Goal: Task Accomplishment & Management: Manage account settings

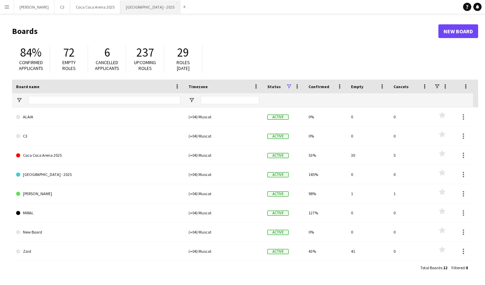
click at [120, 11] on button "[GEOGRAPHIC_DATA] - 2025 Close" at bounding box center [150, 6] width 60 height 13
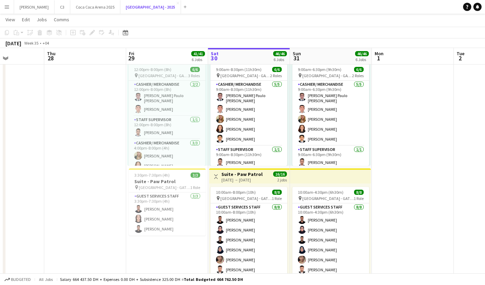
scroll to position [0, 230]
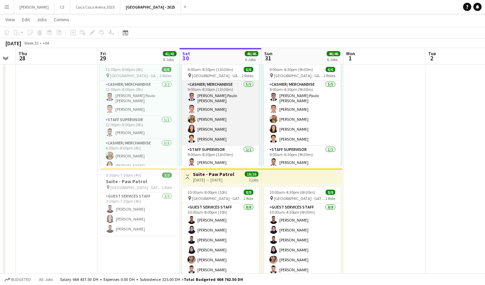
click at [217, 121] on app-card-role "Cashier/ Merchandise [DATE] 9:00am-8:30pm (11h30m) [PERSON_NAME] [PERSON_NAME] …" at bounding box center [220, 113] width 77 height 65
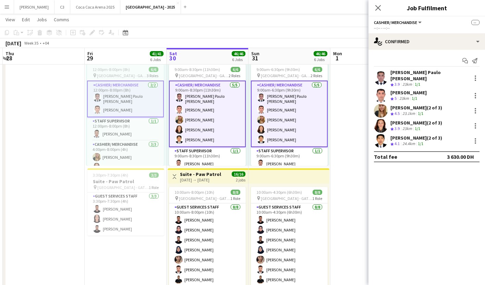
scroll to position [0, 244]
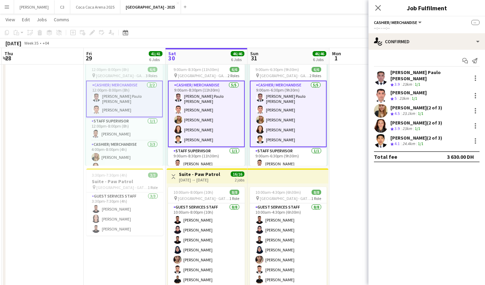
click at [218, 125] on app-card-role "Cashier/ Merchandise [DATE] 9:00am-8:30pm (11h30m) [PERSON_NAME] [PERSON_NAME] …" at bounding box center [206, 114] width 77 height 67
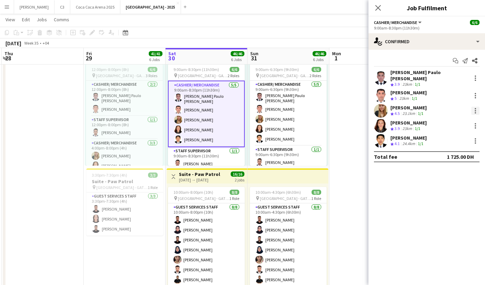
click at [476, 107] on div at bounding box center [475, 111] width 8 height 8
click at [445, 167] on span "Remove" at bounding box center [442, 168] width 21 height 6
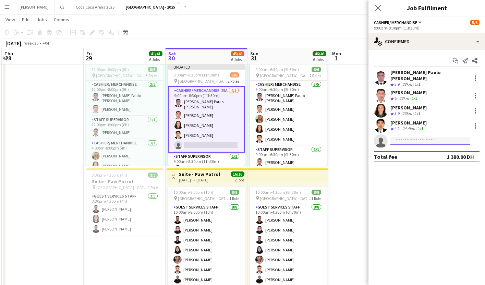
click at [415, 137] on input at bounding box center [431, 141] width 80 height 8
type input "**********"
click at [409, 157] on span "[PHONE_NUMBER]" at bounding box center [430, 157] width 69 height 5
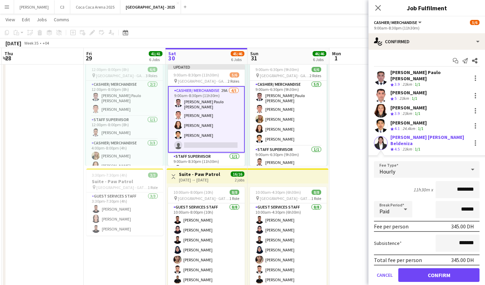
click at [421, 135] on div "[PERSON_NAME] [PERSON_NAME] Beldeniza" at bounding box center [430, 140] width 78 height 12
click at [421, 268] on button "Confirm" at bounding box center [438, 275] width 81 height 14
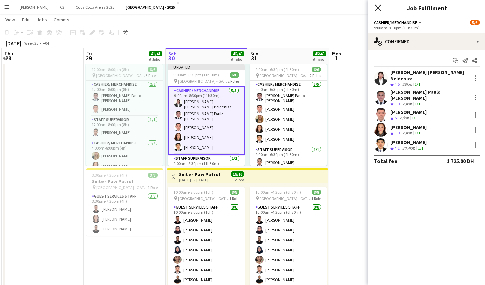
click at [379, 8] on icon "Close pop-in" at bounding box center [378, 7] width 7 height 7
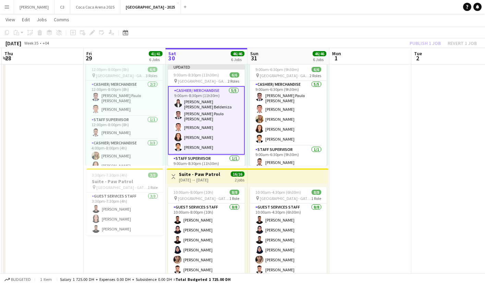
click at [431, 44] on div "Publish 1 job Revert 1 job" at bounding box center [444, 43] width 84 height 9
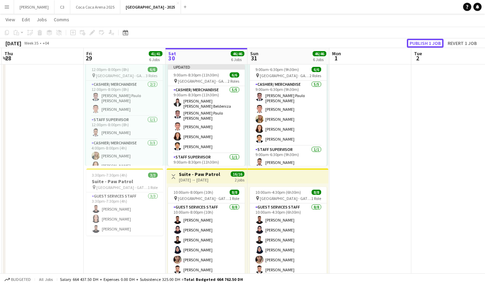
click at [431, 44] on button "Publish 1 job" at bounding box center [425, 43] width 37 height 9
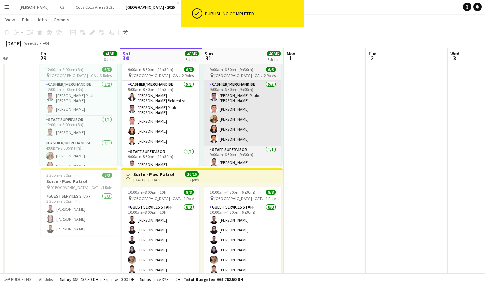
scroll to position [0, 213]
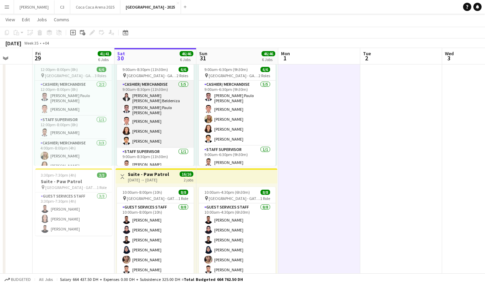
click at [153, 124] on app-card-role "Cashier/ Merchandise [DATE] 9:00am-8:30pm (11h30m) [PERSON_NAME] [PERSON_NAME] …" at bounding box center [155, 114] width 77 height 67
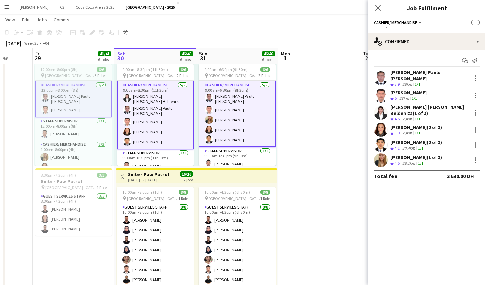
click at [156, 124] on app-card-role "Cashier/ Merchandise [DATE] 9:00am-8:30pm (11h30m) [PERSON_NAME] [PERSON_NAME] …" at bounding box center [155, 115] width 77 height 69
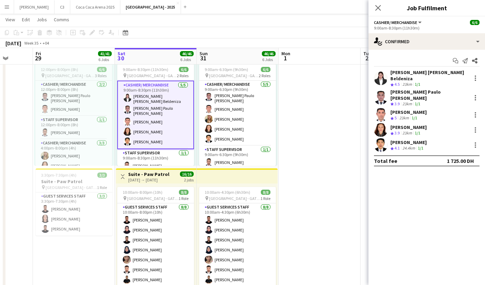
click at [383, 76] on app-user-avatar at bounding box center [381, 78] width 14 height 14
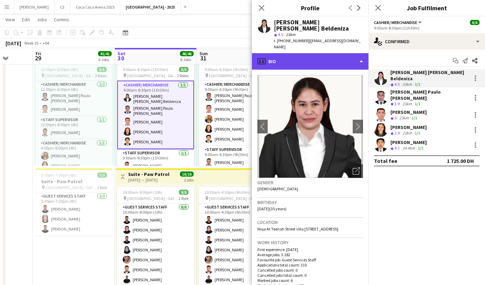
click at [313, 53] on div "profile Bio" at bounding box center [310, 61] width 117 height 16
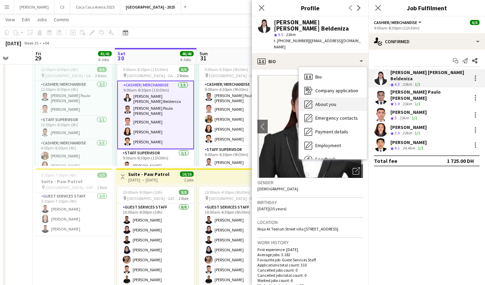
click at [327, 101] on span "About you" at bounding box center [325, 104] width 21 height 6
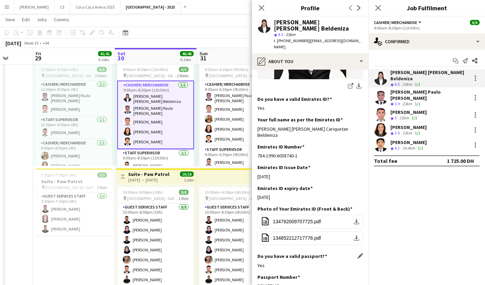
scroll to position [204, 0]
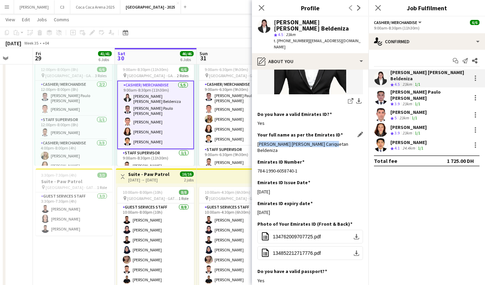
drag, startPoint x: 330, startPoint y: 131, endPoint x: 258, endPoint y: 131, distance: 72.0
click at [258, 141] on div "[PERSON_NAME] [PERSON_NAME] Cariquetan Beldeniza" at bounding box center [310, 147] width 106 height 12
copy div "[PERSON_NAME] [PERSON_NAME] Cariquetan Beldeniza"
click at [261, 6] on icon "Close pop-in" at bounding box center [261, 7] width 7 height 7
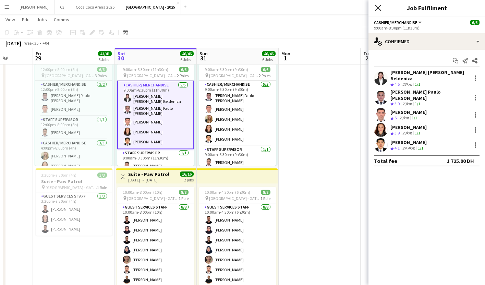
click at [377, 5] on icon "Close pop-in" at bounding box center [378, 7] width 7 height 7
